Goal: Communication & Community: Answer question/provide support

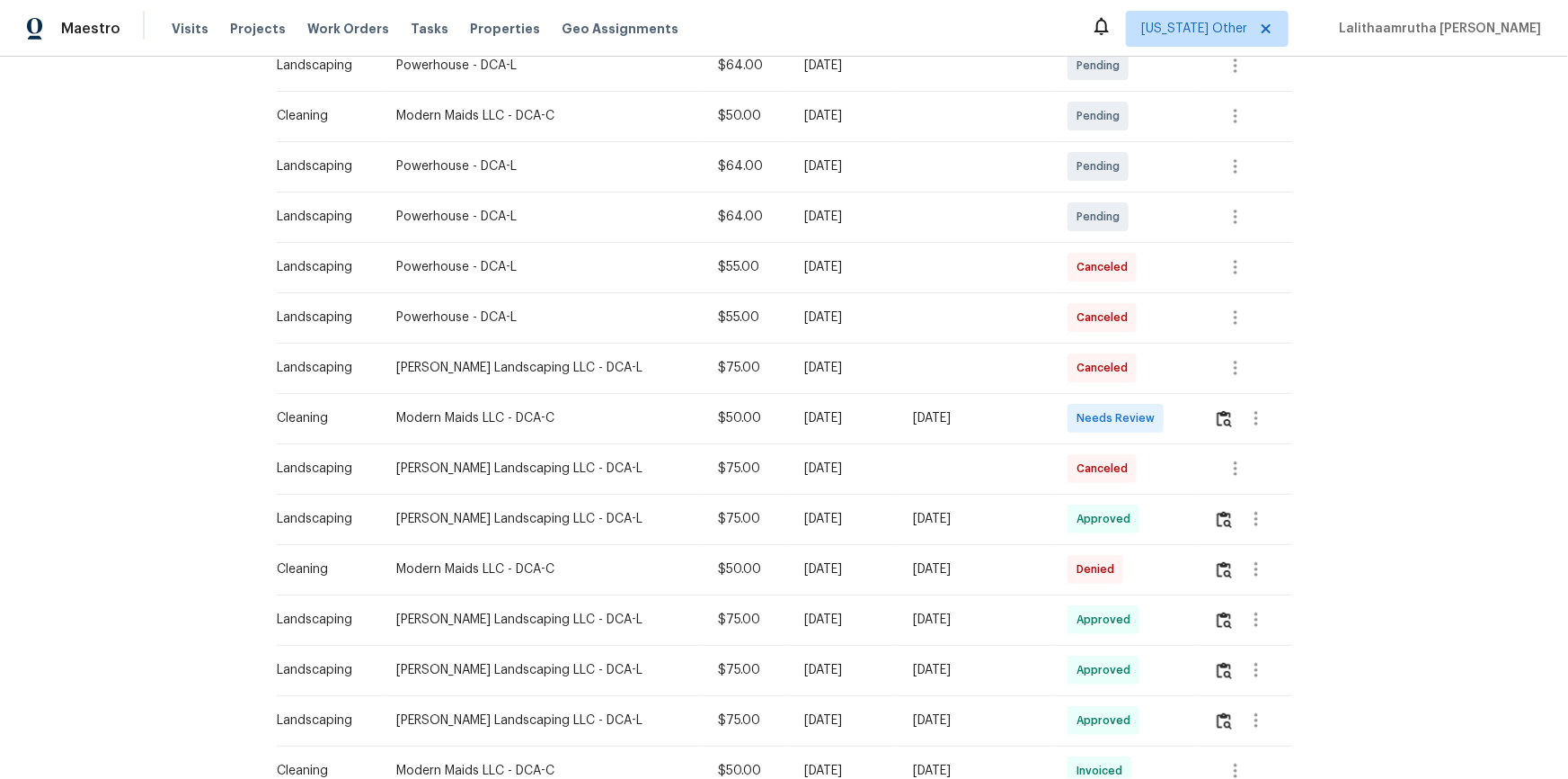
scroll to position [408, 0]
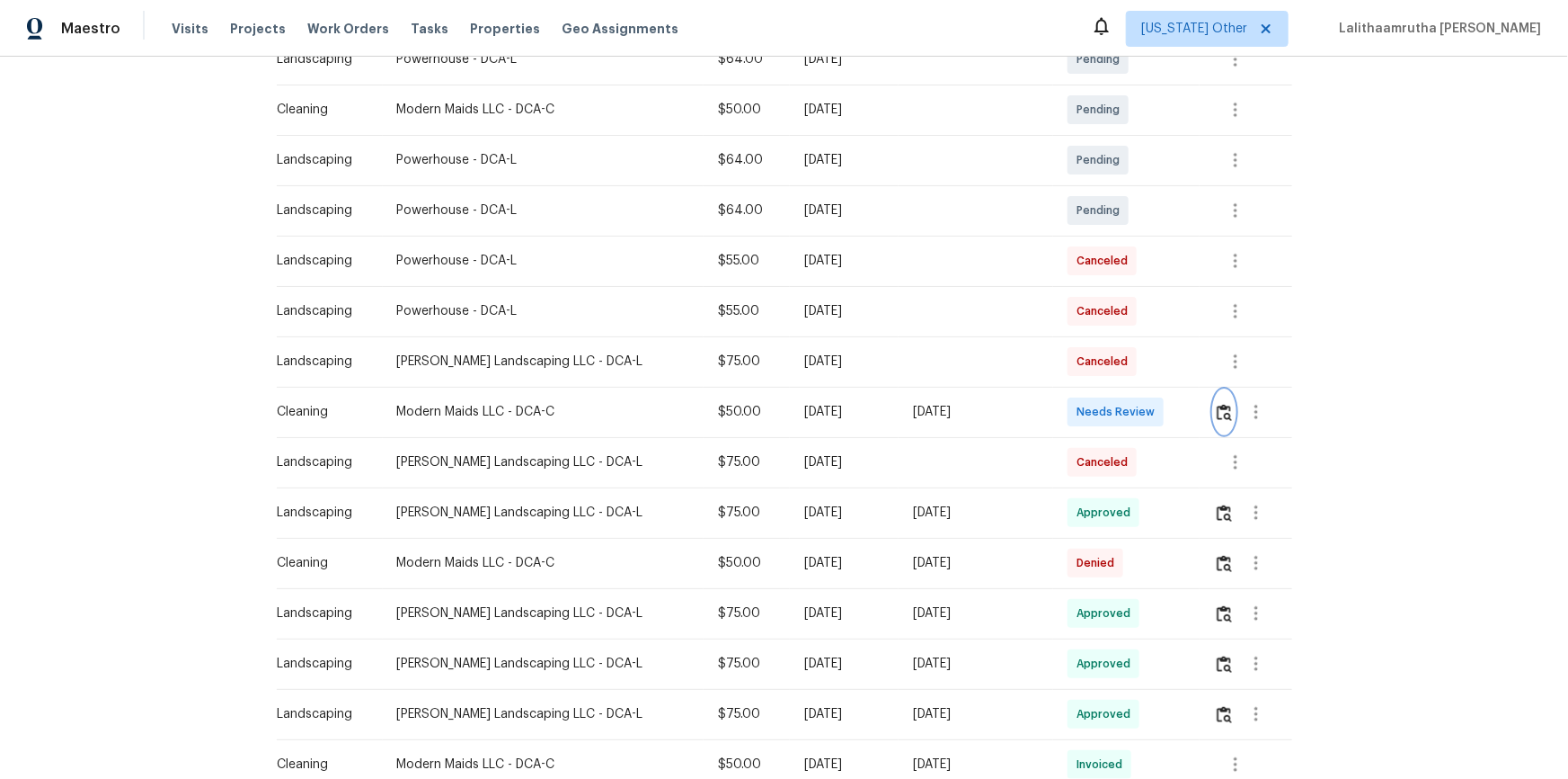
click at [1115, 409] on img "button" at bounding box center [1224, 412] width 15 height 17
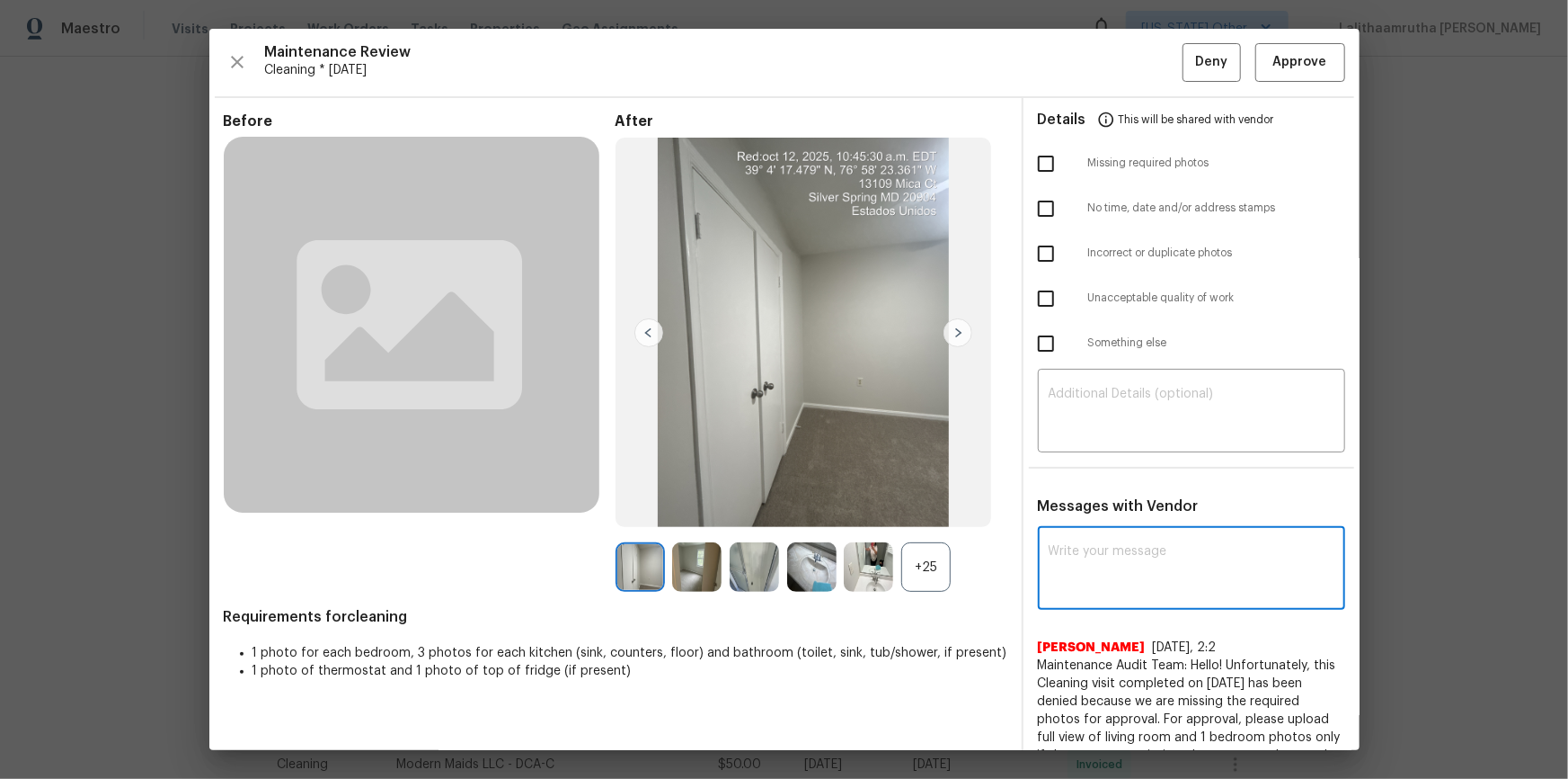
click at [1097, 524] on textarea at bounding box center [1191, 569] width 286 height 50
paste textarea "Maintenance Audit Team: Hello! Unfortunately, this cleaning visit completed on …"
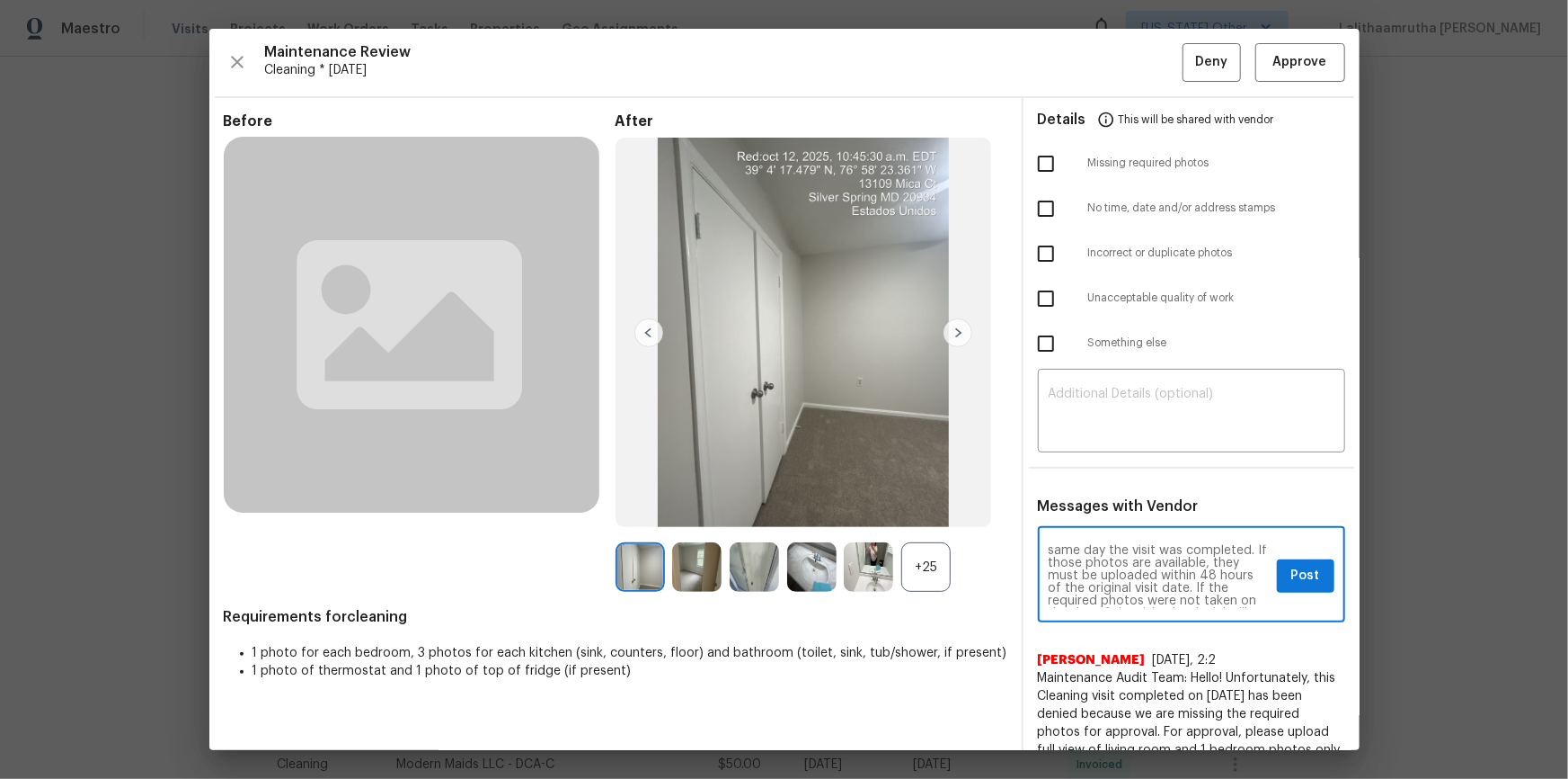
scroll to position [0, 0]
type textarea "Maintenance Audit Team: Hello! Unfortunately, this cleaning visit completed on …"
click at [1115, 420] on textarea at bounding box center [1191, 412] width 286 height 50
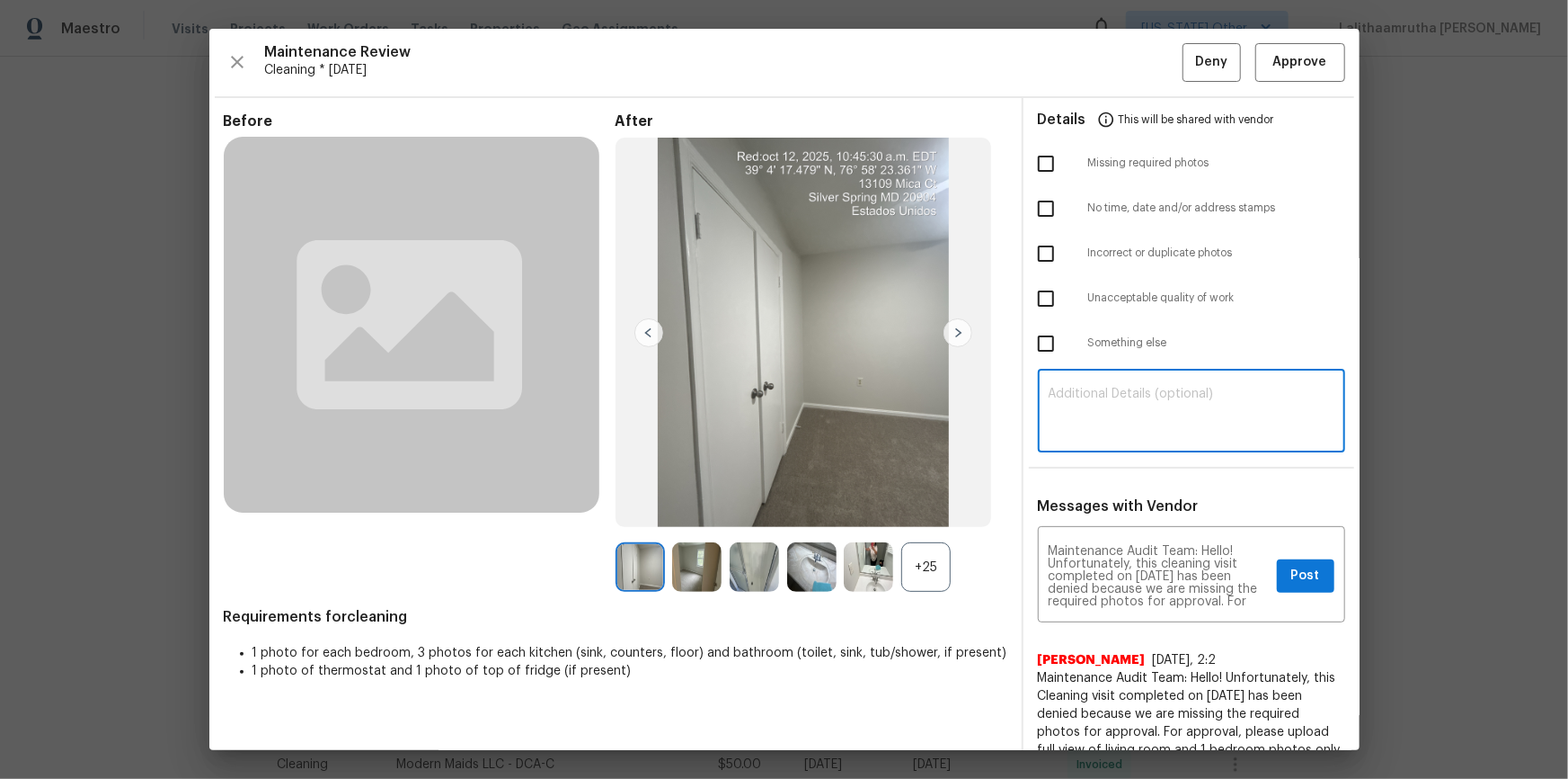
paste textarea "Maintenance Audit Team: Hello! Unfortunately, this cleaning visit completed on …"
type textarea "Maintenance Audit Team: Hello! Unfortunately, this cleaning visit completed on …"
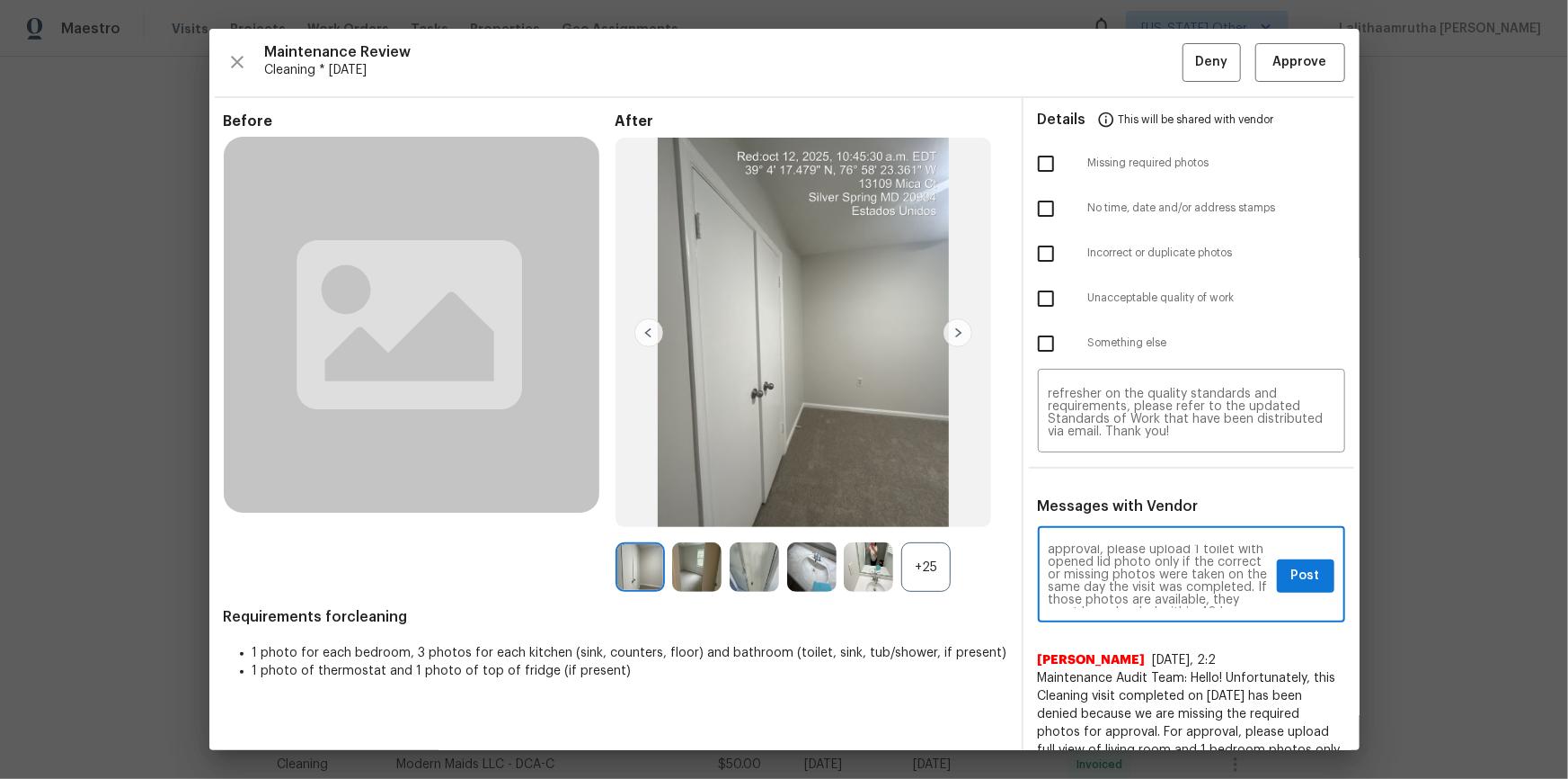
scroll to position [98, 0]
click at [1115, 524] on span "Post" at bounding box center [1305, 575] width 29 height 23
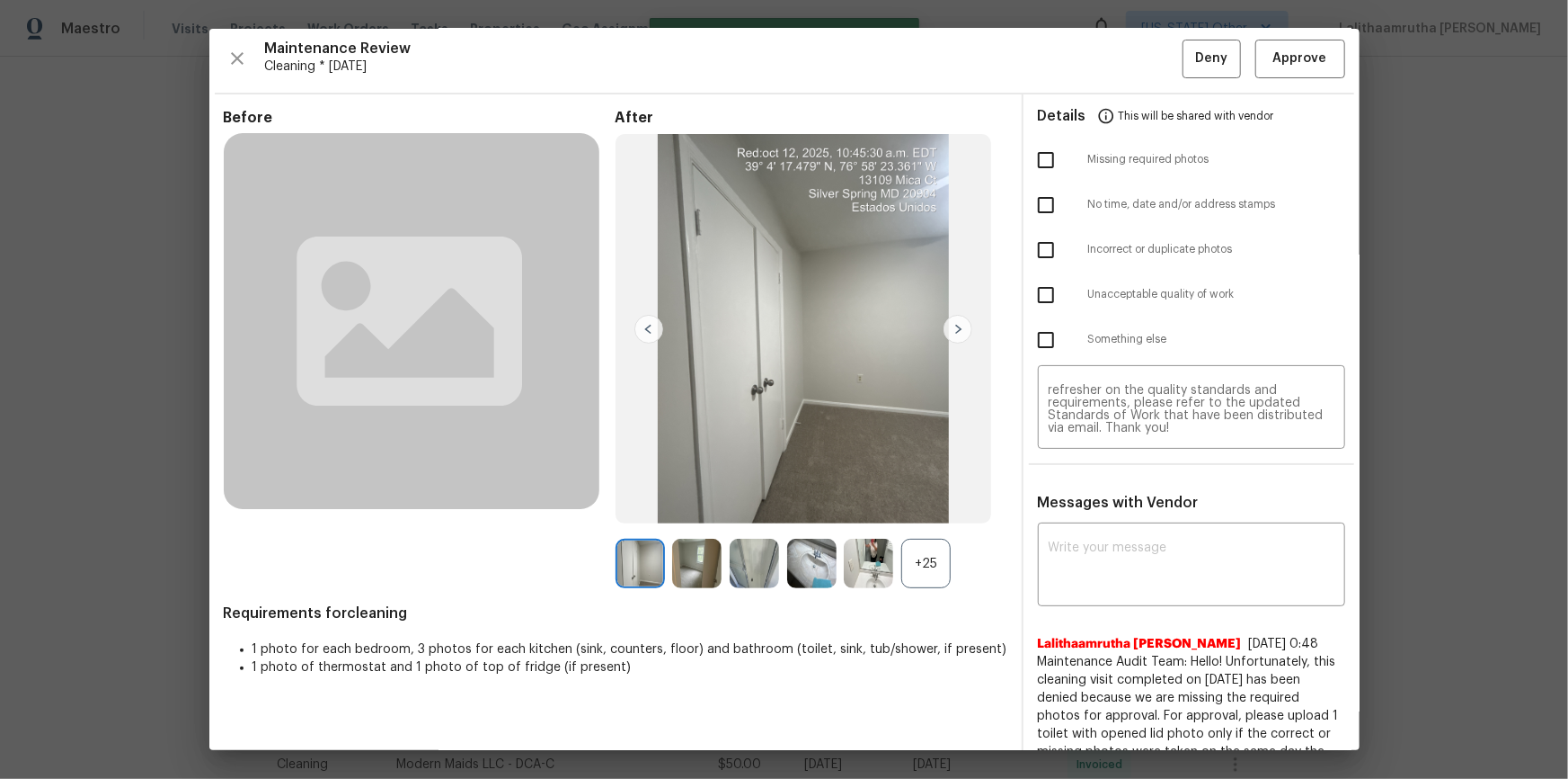
scroll to position [0, 0]
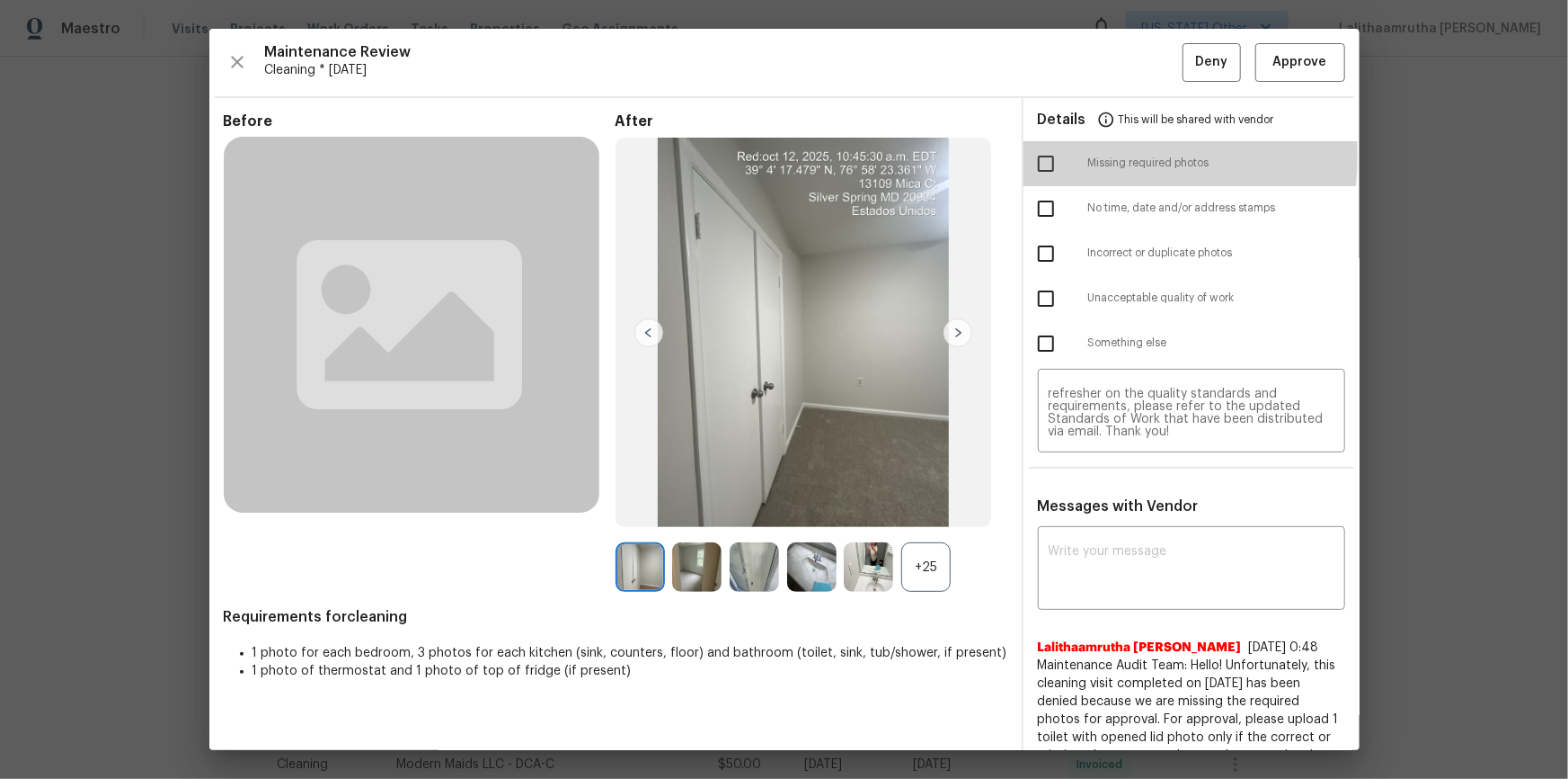
click at [1036, 155] on input "checkbox" at bounding box center [1046, 163] width 38 height 38
checkbox input "true"
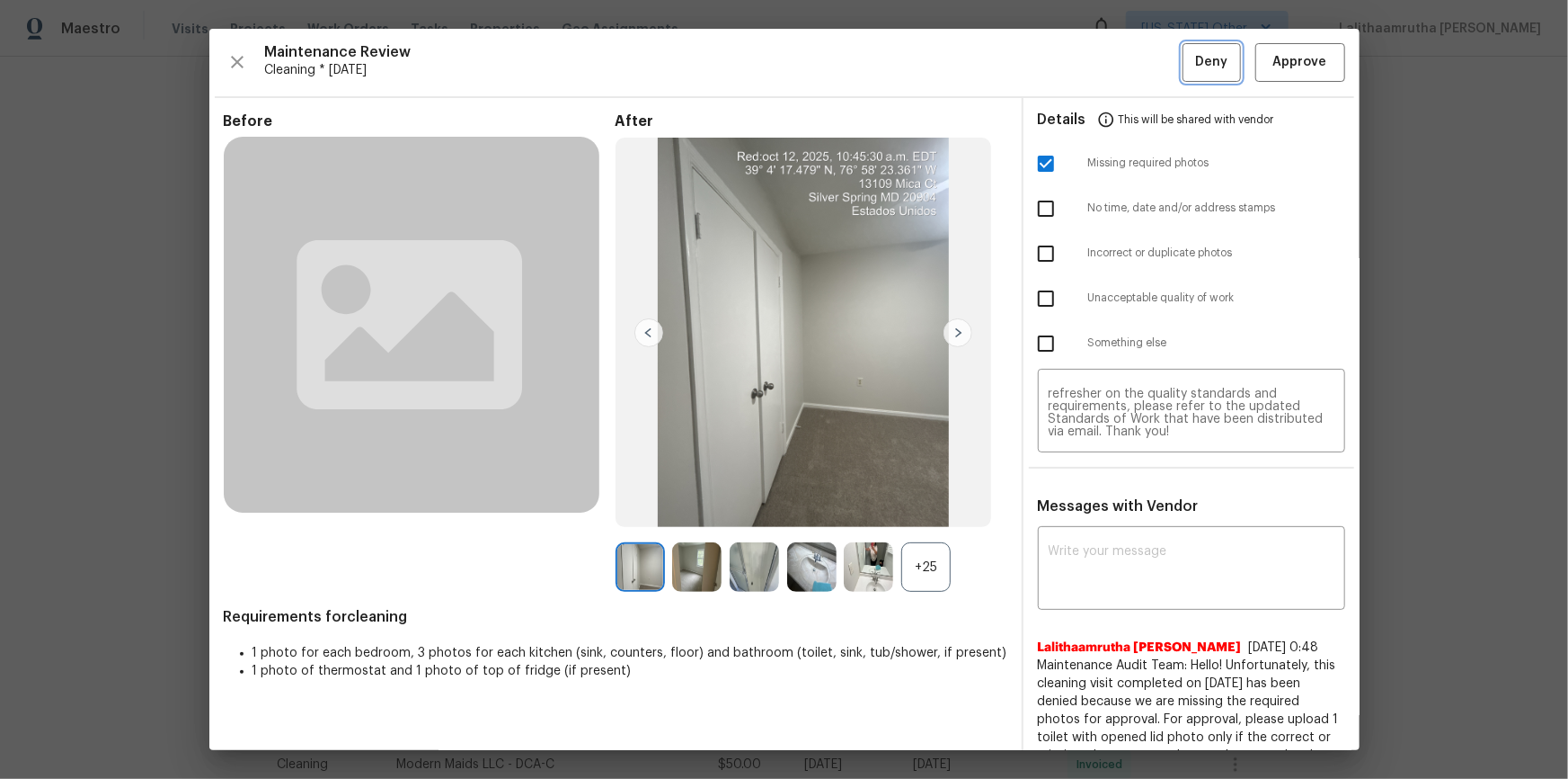
click at [1115, 62] on span "Deny" at bounding box center [1211, 62] width 33 height 23
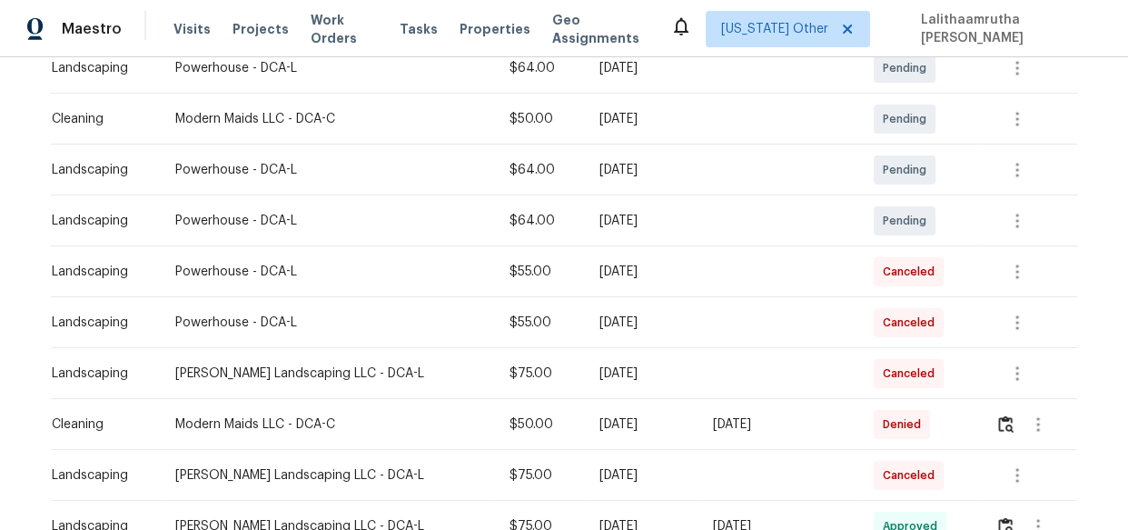
scroll to position [495, 0]
